Goal: Task Accomplishment & Management: Manage account settings

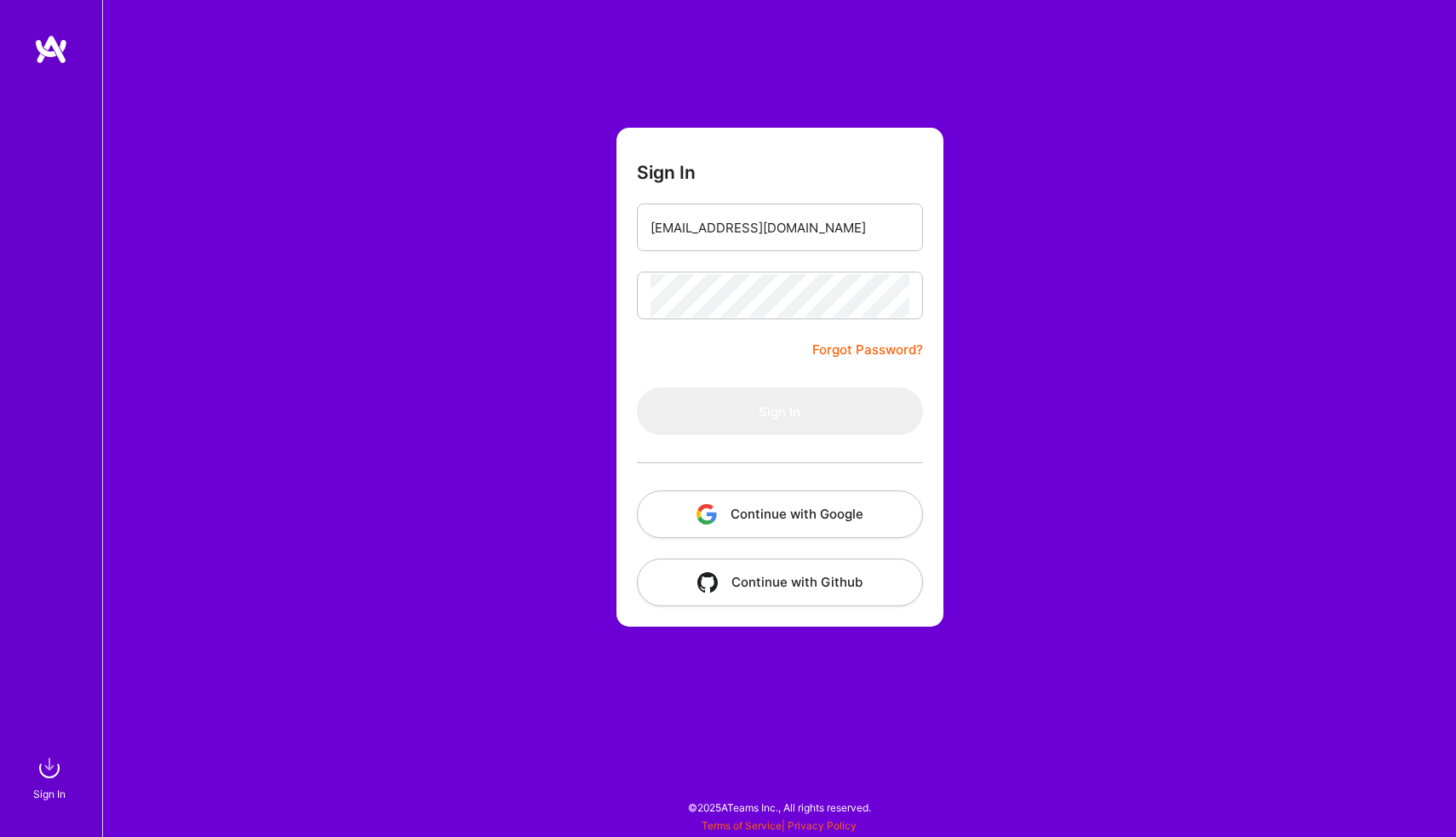
type input "[EMAIL_ADDRESS][DOMAIN_NAME]"
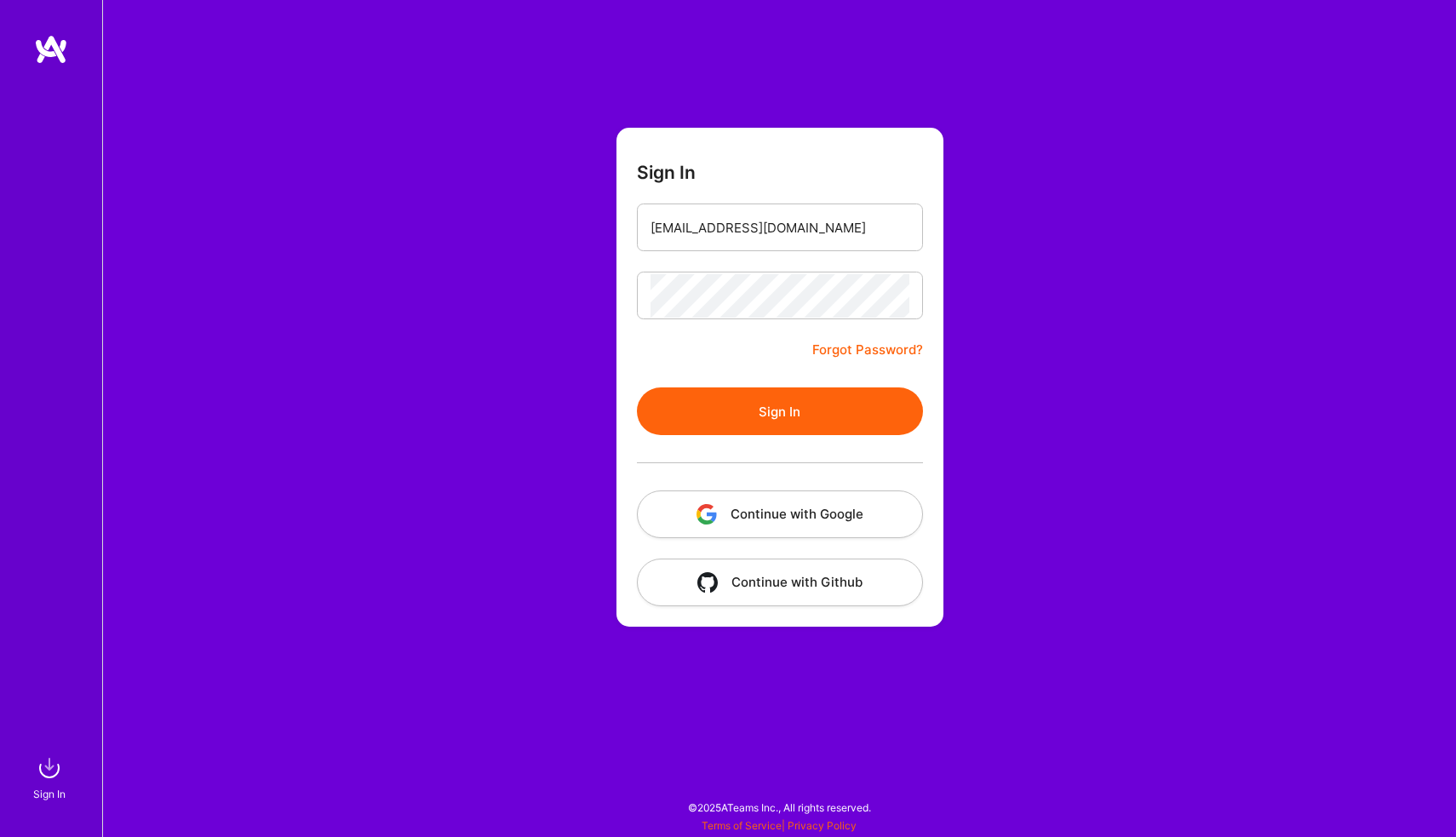
click at [724, 400] on button "Sign In" at bounding box center [780, 412] width 286 height 48
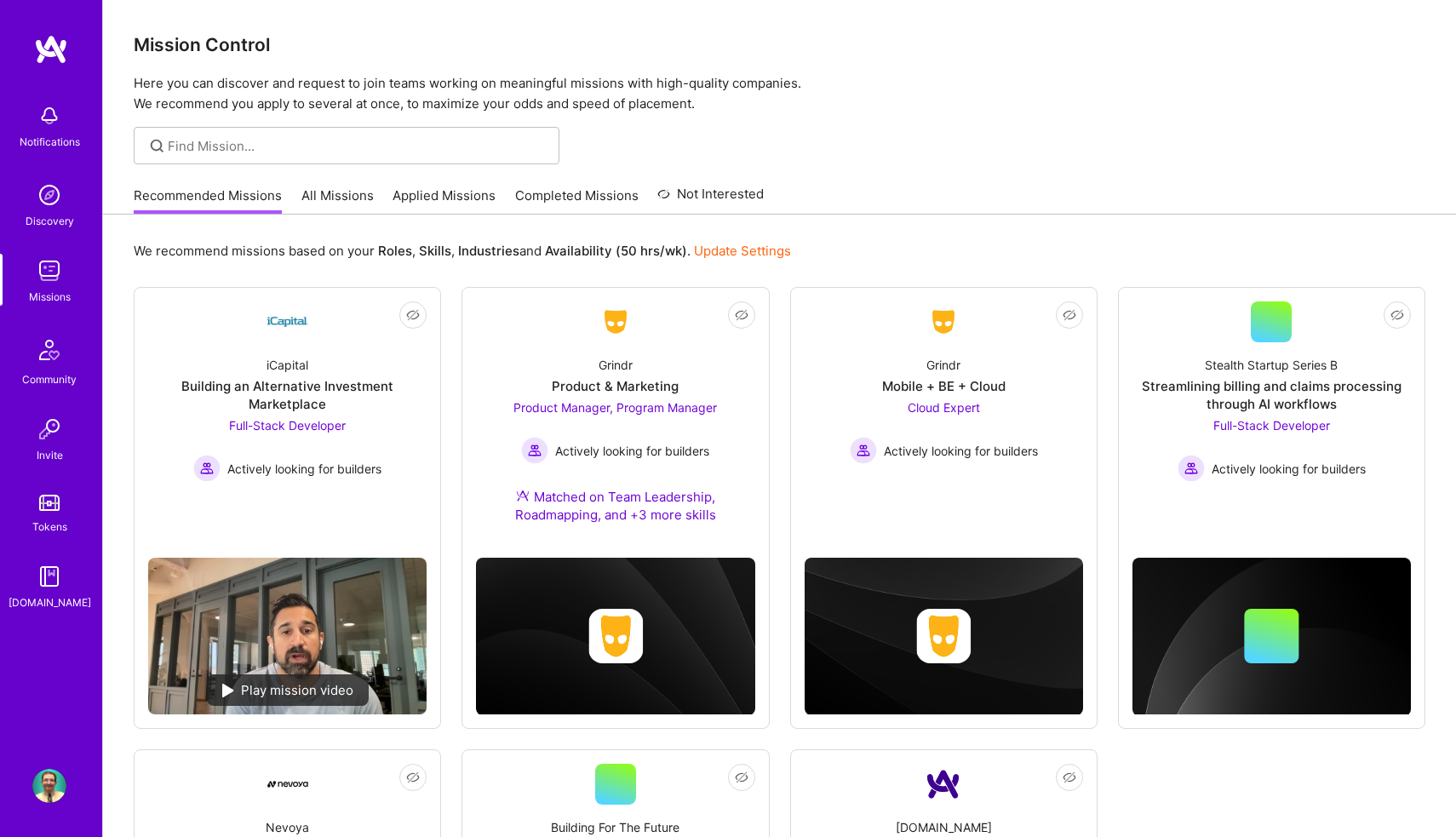
click at [417, 213] on link "Applied Missions" at bounding box center [444, 200] width 103 height 28
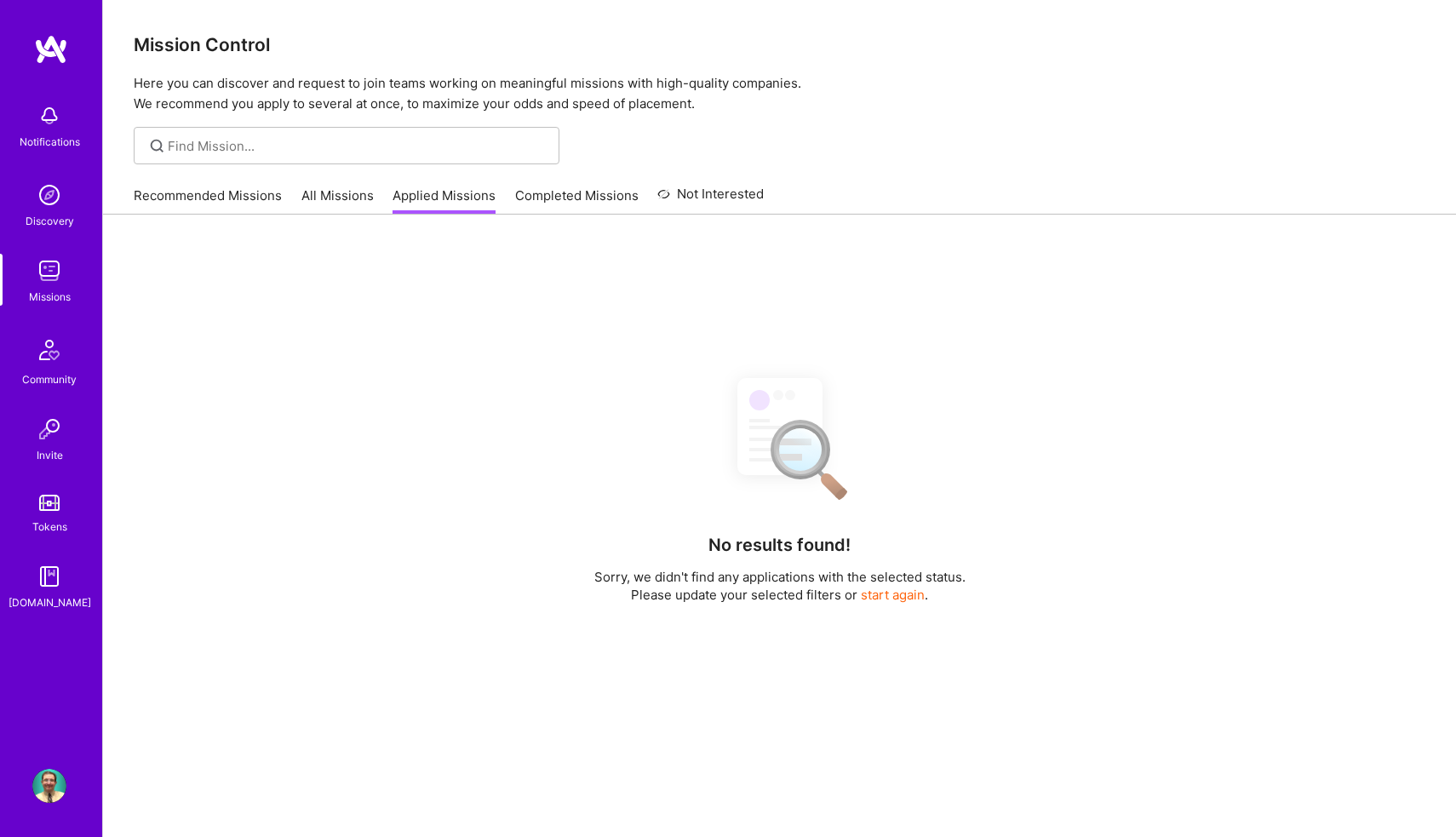
click at [417, 200] on link "Applied Missions" at bounding box center [444, 200] width 103 height 28
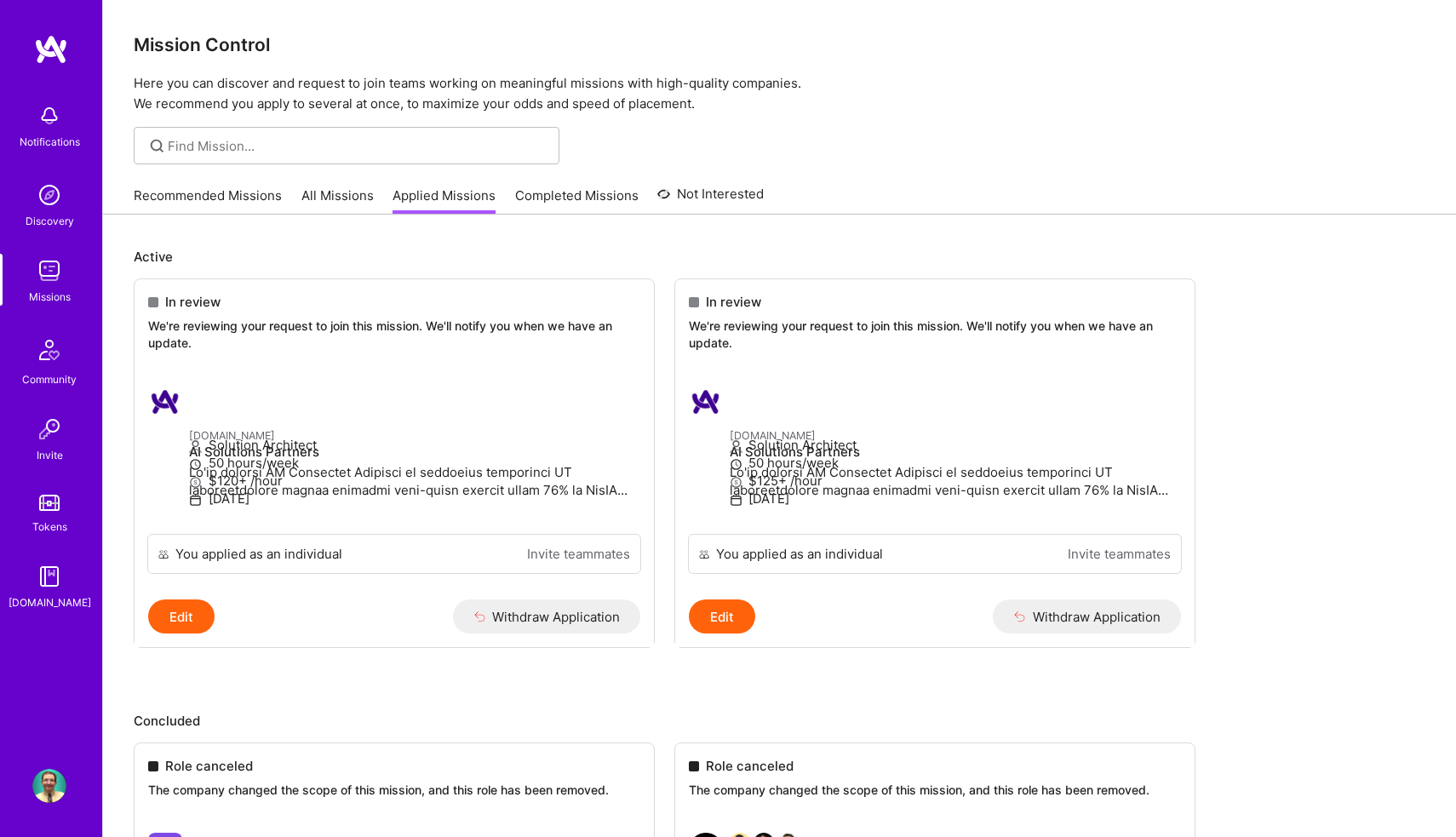
click at [332, 205] on link "All Missions" at bounding box center [337, 200] width 73 height 28
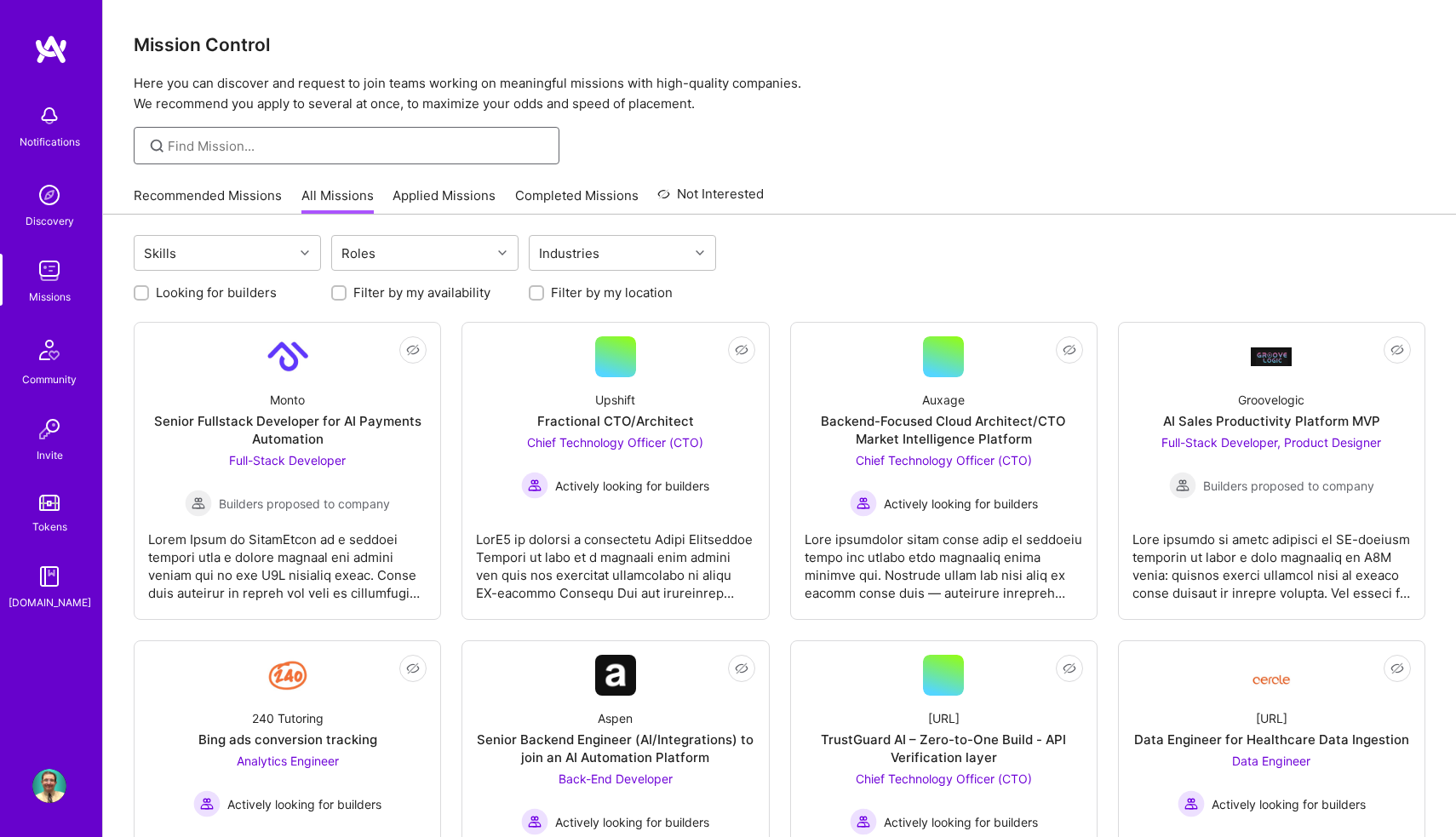
click at [290, 137] on input at bounding box center [357, 145] width 379 height 18
click at [235, 151] on input "salesforce" at bounding box center [357, 145] width 379 height 18
type input "agile"
click at [240, 192] on link "Recommended Missions" at bounding box center [207, 200] width 148 height 28
